Goal: Task Accomplishment & Management: Use online tool/utility

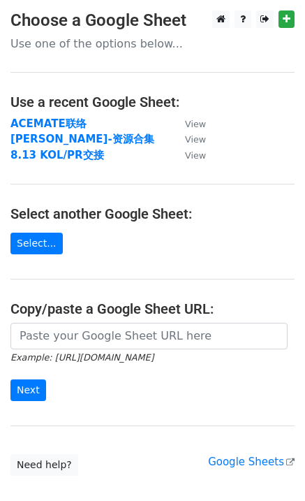
click at [69, 138] on strong "[PERSON_NAME]-资源合集" at bounding box center [82, 139] width 144 height 13
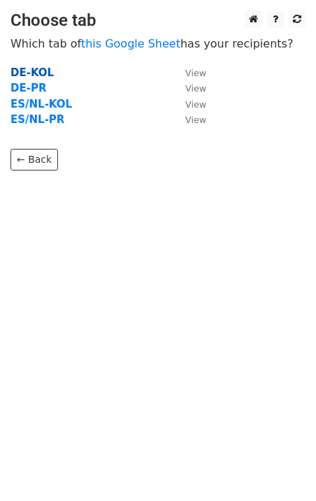
click at [36, 68] on strong "DE-KOL" at bounding box center [31, 72] width 43 height 13
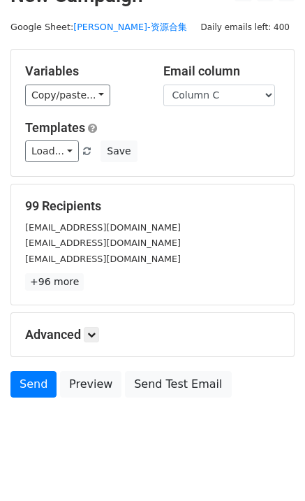
scroll to position [42, 0]
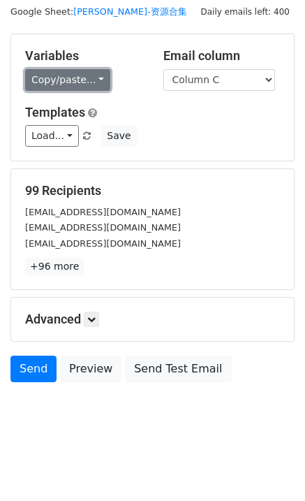
click at [76, 82] on link "Copy/paste..." at bounding box center [67, 80] width 85 height 22
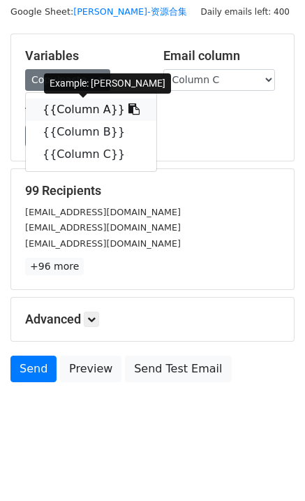
click at [86, 111] on link "{{Column A}}" at bounding box center [91, 109] width 131 height 22
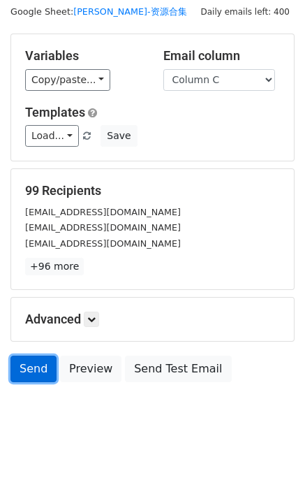
click at [31, 366] on link "Send" at bounding box center [33, 368] width 46 height 27
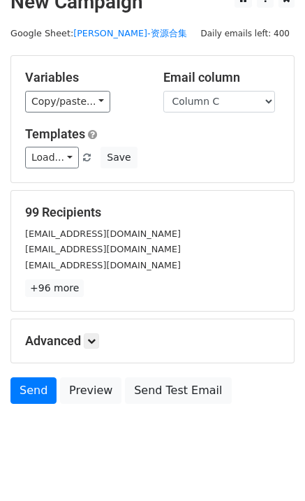
scroll to position [0, 0]
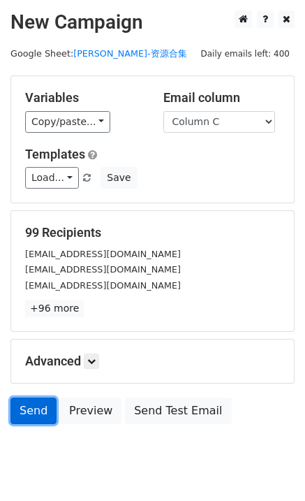
click at [43, 409] on link "Send" at bounding box center [33, 410] width 46 height 27
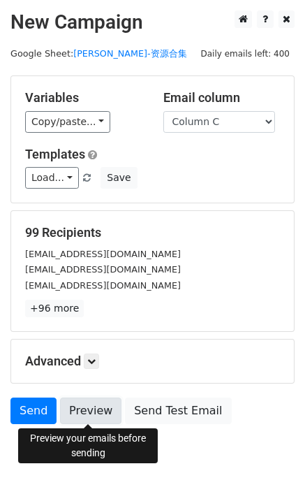
click at [84, 403] on link "Preview" at bounding box center [90, 410] width 61 height 27
click at [101, 408] on link "Preview" at bounding box center [90, 410] width 61 height 27
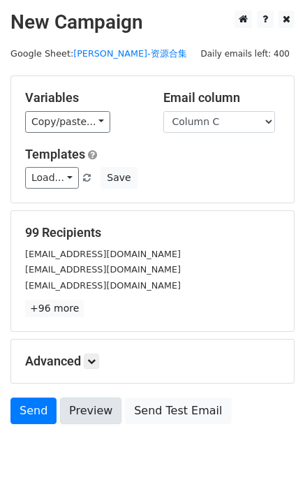
click at [101, 408] on link "Preview" at bounding box center [90, 410] width 61 height 27
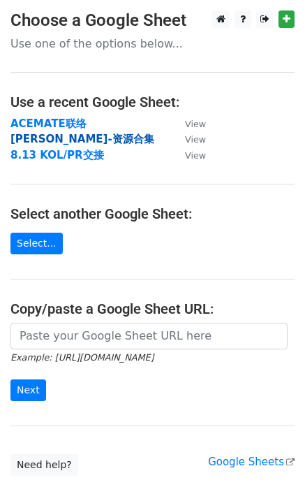
click at [59, 136] on strong "Patrick-资源合集" at bounding box center [82, 139] width 144 height 13
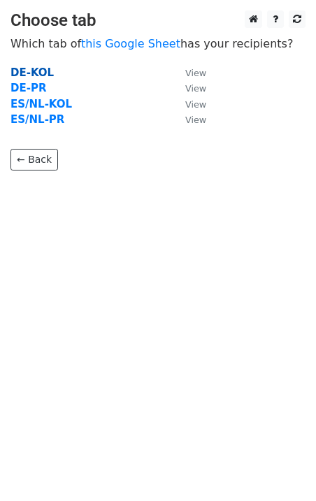
click at [31, 73] on strong "DE-KOL" at bounding box center [31, 72] width 43 height 13
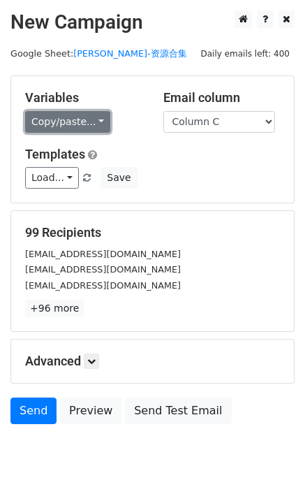
click at [70, 111] on link "Copy/paste..." at bounding box center [67, 122] width 85 height 22
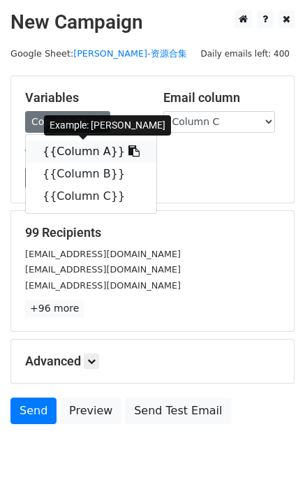
click at [77, 140] on link "{{Column A}}" at bounding box center [91, 151] width 131 height 22
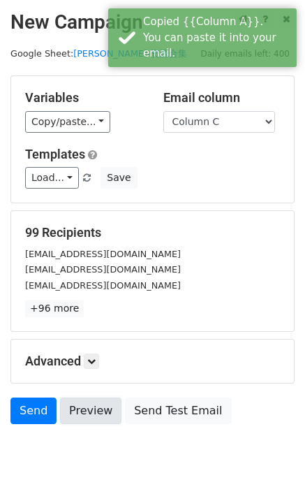
click at [99, 404] on link "Preview" at bounding box center [90, 410] width 61 height 27
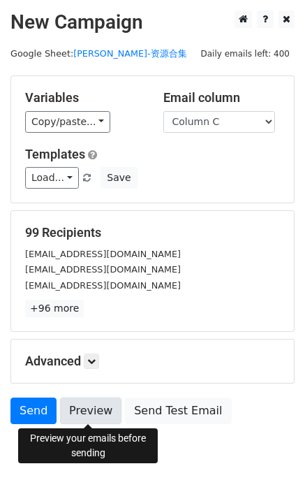
click at [81, 404] on link "Preview" at bounding box center [90, 410] width 61 height 27
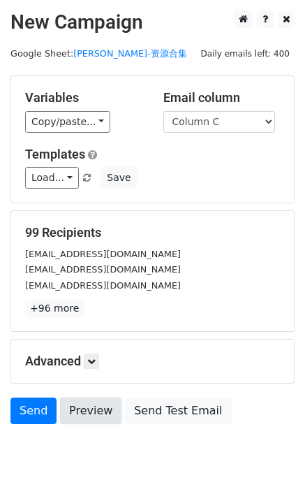
click at [81, 404] on link "Preview" at bounding box center [90, 410] width 61 height 27
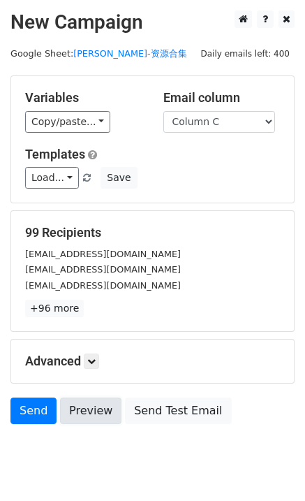
click at [81, 404] on link "Preview" at bounding box center [90, 410] width 61 height 27
click at [82, 404] on link "Preview" at bounding box center [90, 410] width 61 height 27
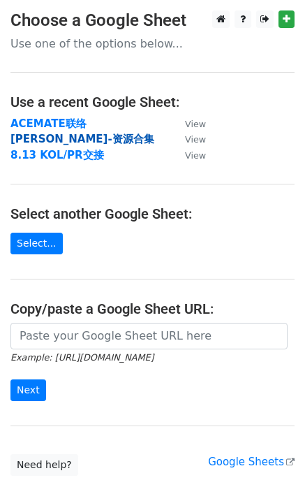
click at [40, 138] on strong "[PERSON_NAME]-资源合集" at bounding box center [82, 139] width 144 height 13
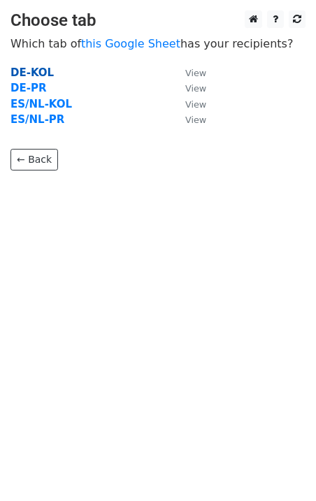
click at [41, 71] on strong "DE-KOL" at bounding box center [31, 72] width 43 height 13
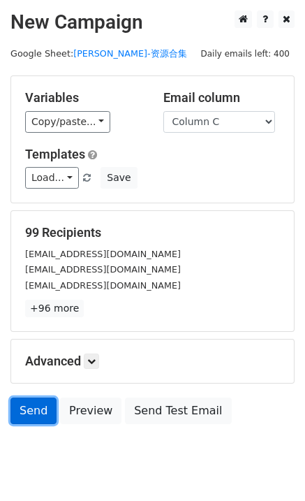
click at [29, 412] on link "Send" at bounding box center [33, 410] width 46 height 27
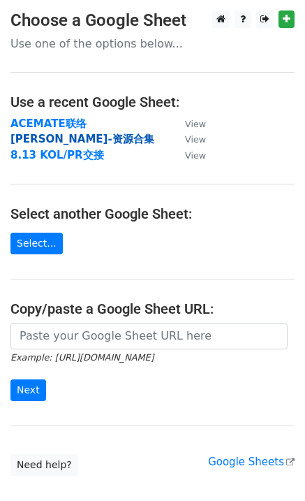
click at [50, 135] on strong "Patrick-资源合集" at bounding box center [82, 139] width 144 height 13
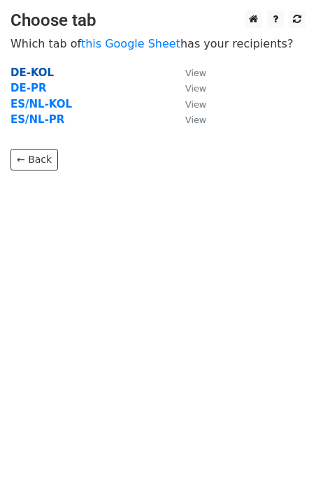
click at [34, 75] on strong "DE-KOL" at bounding box center [31, 72] width 43 height 13
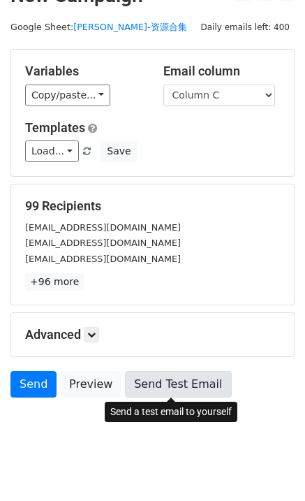
scroll to position [42, 0]
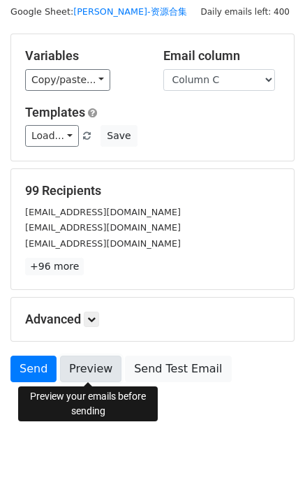
click at [98, 368] on link "Preview" at bounding box center [90, 368] width 61 height 27
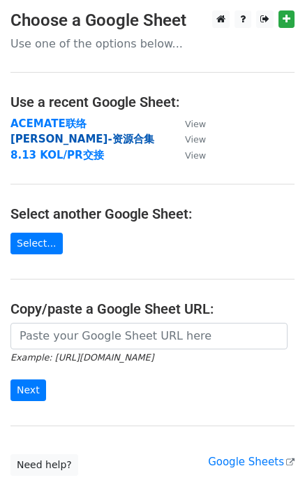
click at [58, 136] on strong "[PERSON_NAME]-资源合集" at bounding box center [82, 139] width 144 height 13
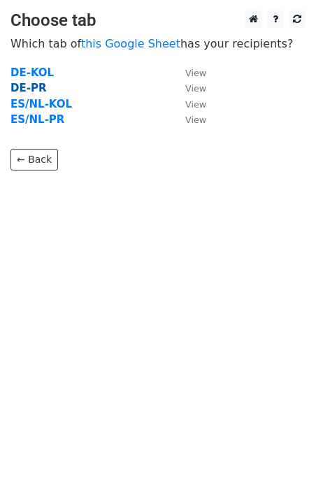
click at [37, 88] on strong "DE-PR" at bounding box center [28, 88] width 36 height 13
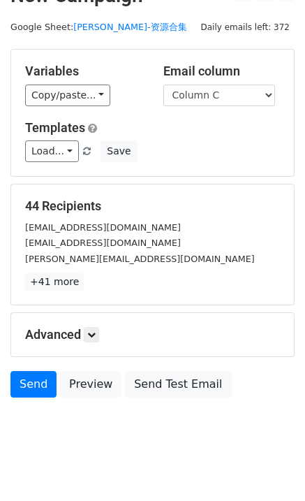
scroll to position [42, 0]
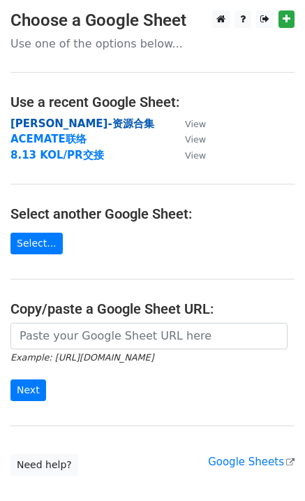
click at [54, 121] on strong "[PERSON_NAME]-资源合集" at bounding box center [82, 123] width 144 height 13
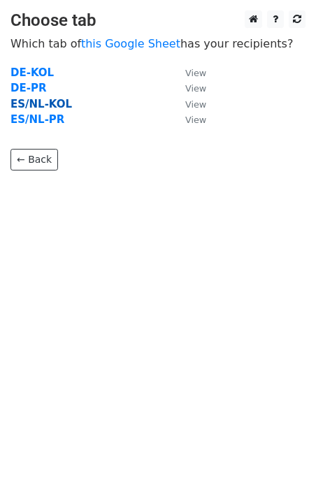
click at [41, 106] on strong "ES/NL-KOL" at bounding box center [40, 104] width 61 height 13
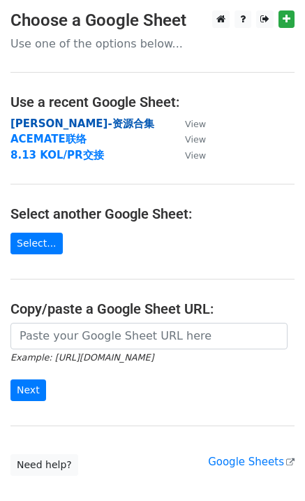
click at [64, 119] on strong "Patrick-资源合集" at bounding box center [82, 123] width 144 height 13
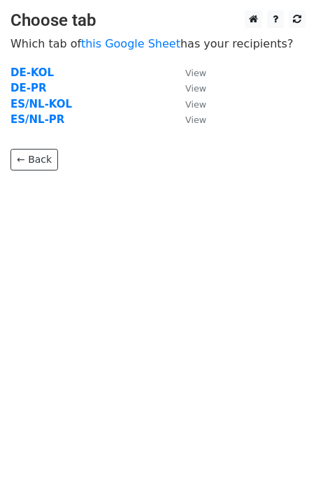
click at [45, 126] on td "ES/NL-PR" at bounding box center [90, 120] width 161 height 16
click at [43, 121] on strong "ES/NL-PR" at bounding box center [37, 119] width 54 height 13
